Goal: Task Accomplishment & Management: Manage account settings

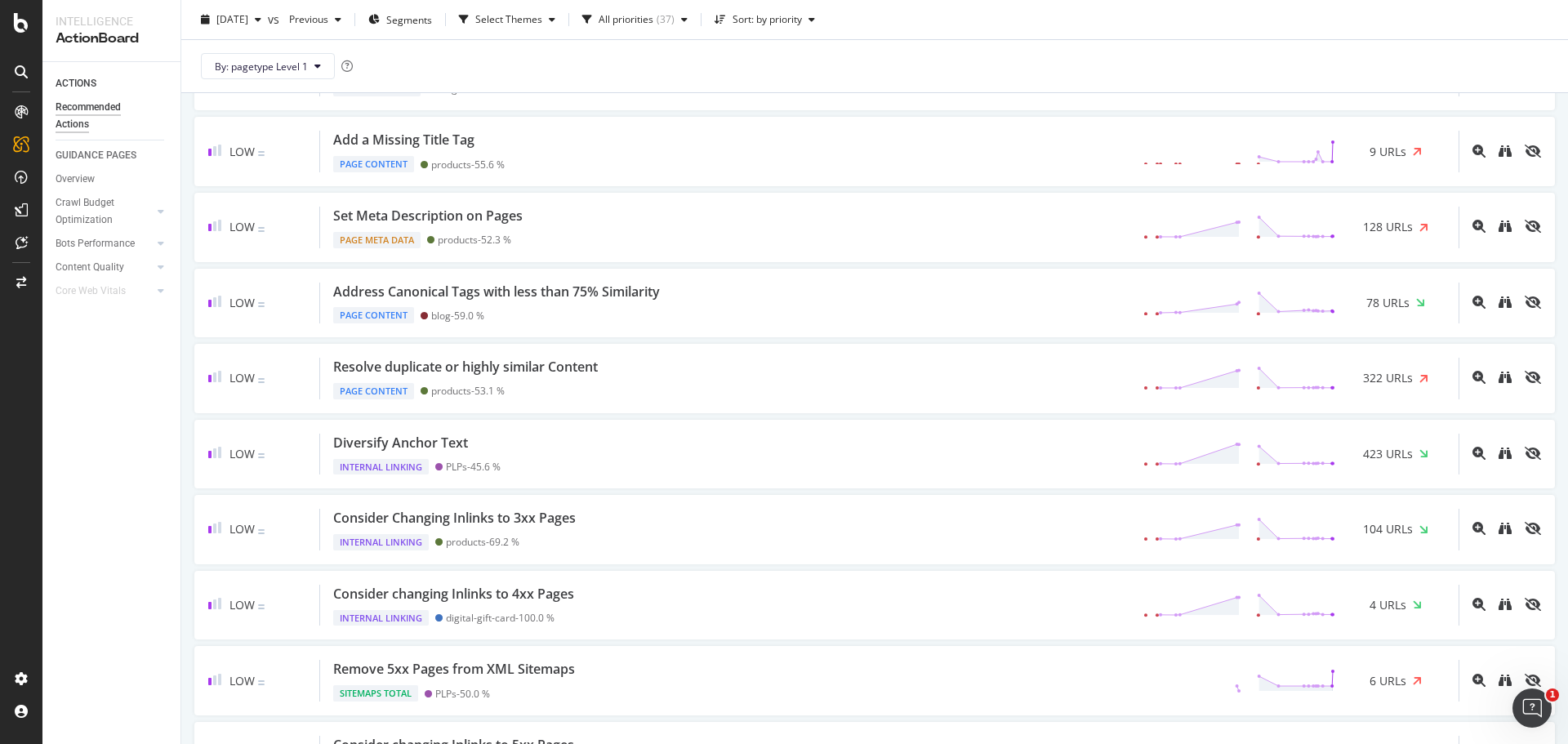
scroll to position [1388, 0]
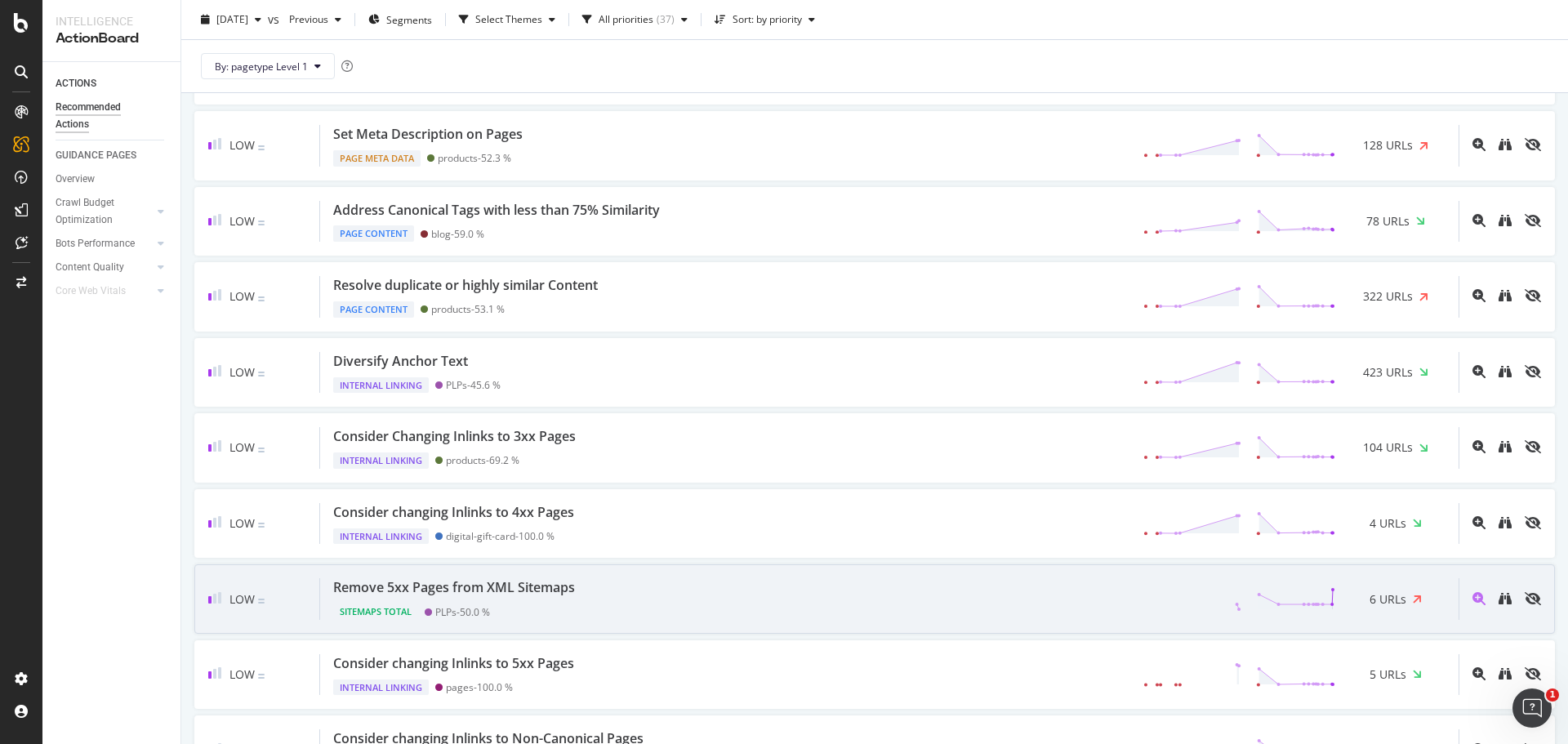
click at [561, 592] on div "Remove 5xx Pages from XML Sitemaps" at bounding box center [454, 587] width 242 height 18
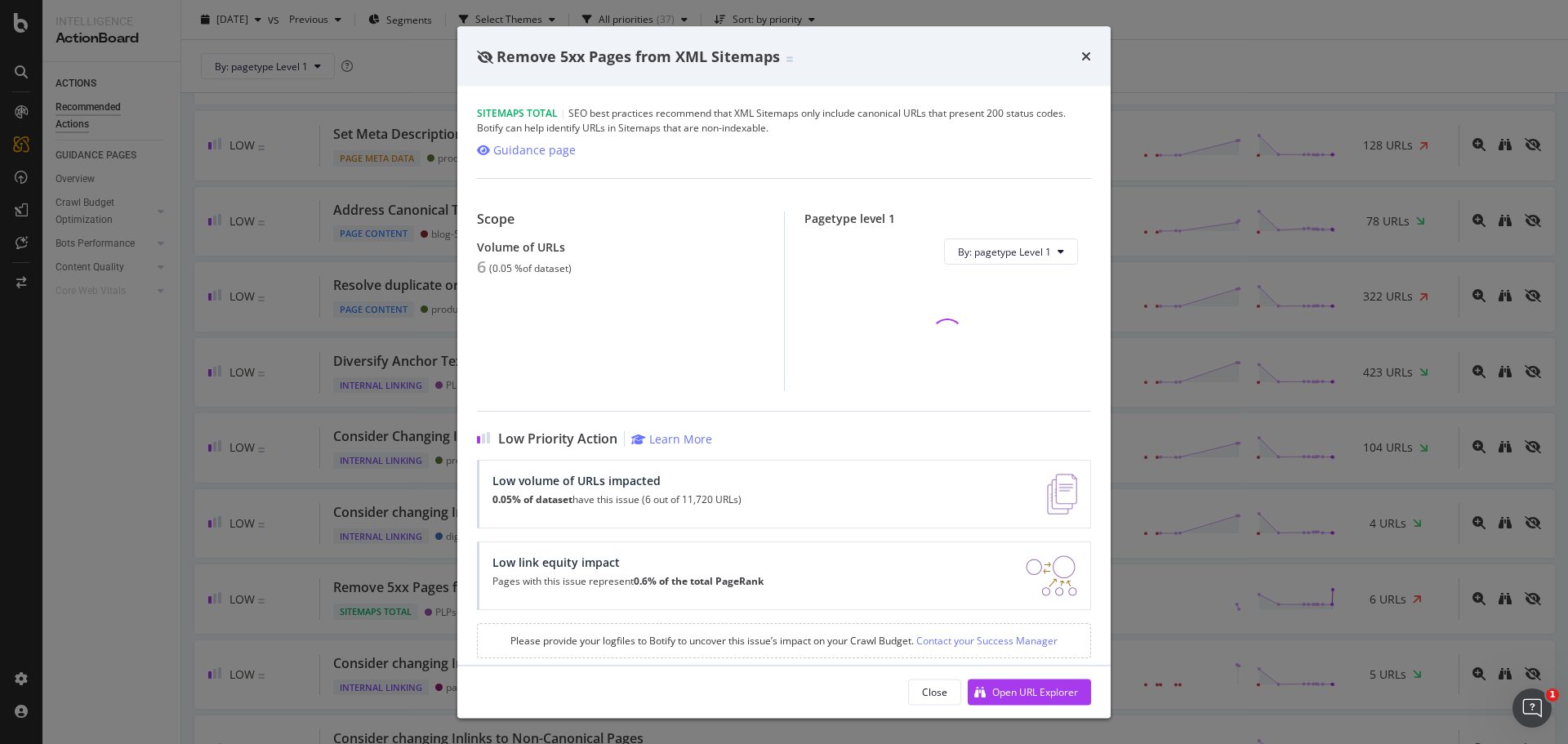
drag, startPoint x: 1087, startPoint y: 53, endPoint x: 6, endPoint y: 251, distance: 1099.0
click at [1087, 53] on icon "times" at bounding box center [1085, 56] width 10 height 13
